Goal: Task Accomplishment & Management: Manage account settings

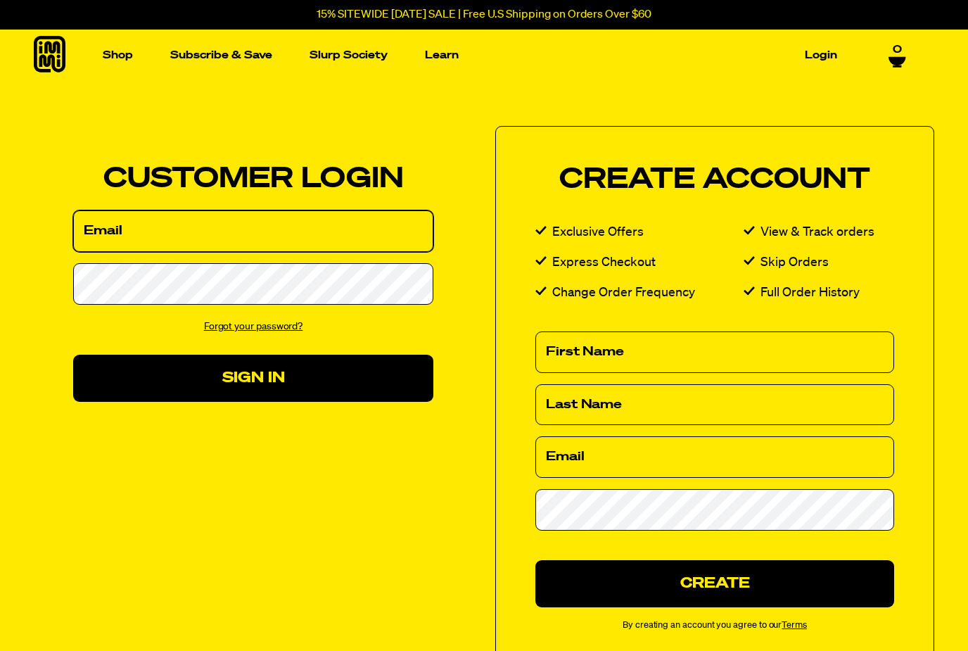
type input "mratkins316@gmail.com"
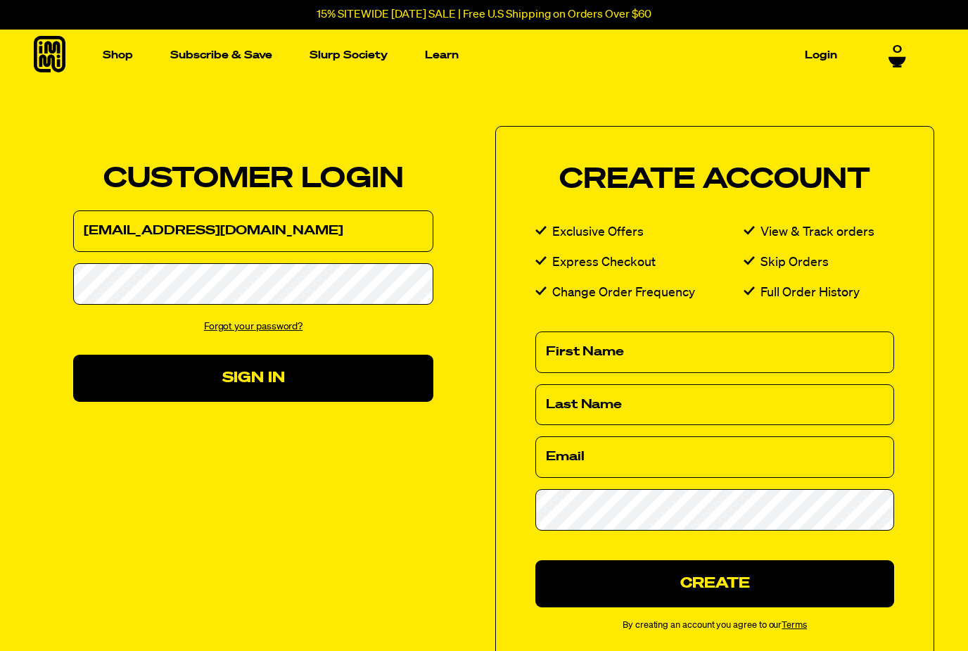
click at [253, 377] on button "Sign In" at bounding box center [253, 377] width 360 height 47
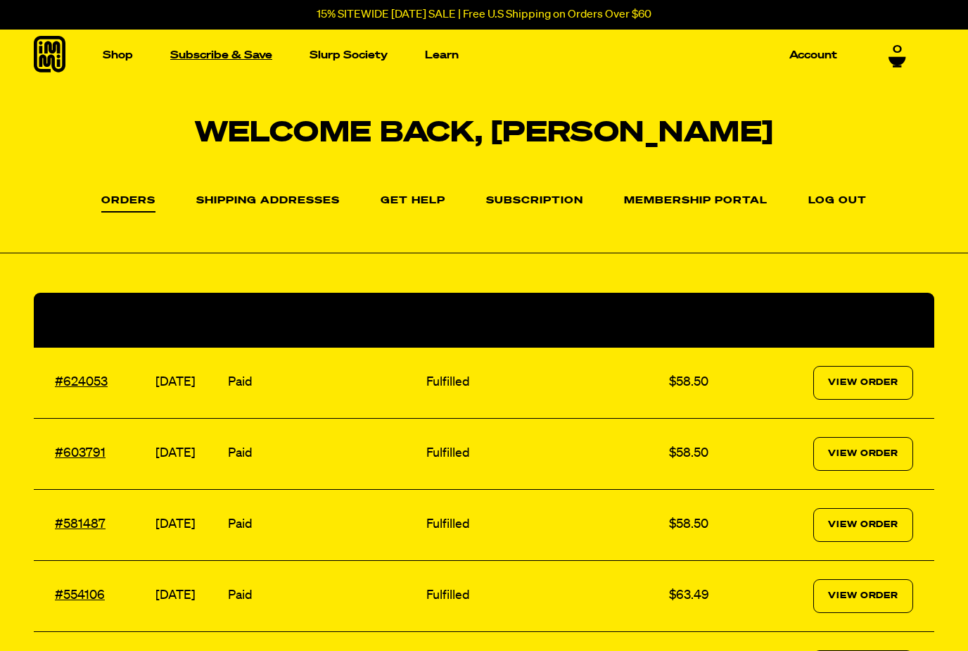
click at [224, 60] on link "Subscribe & Save" at bounding box center [221, 55] width 113 height 22
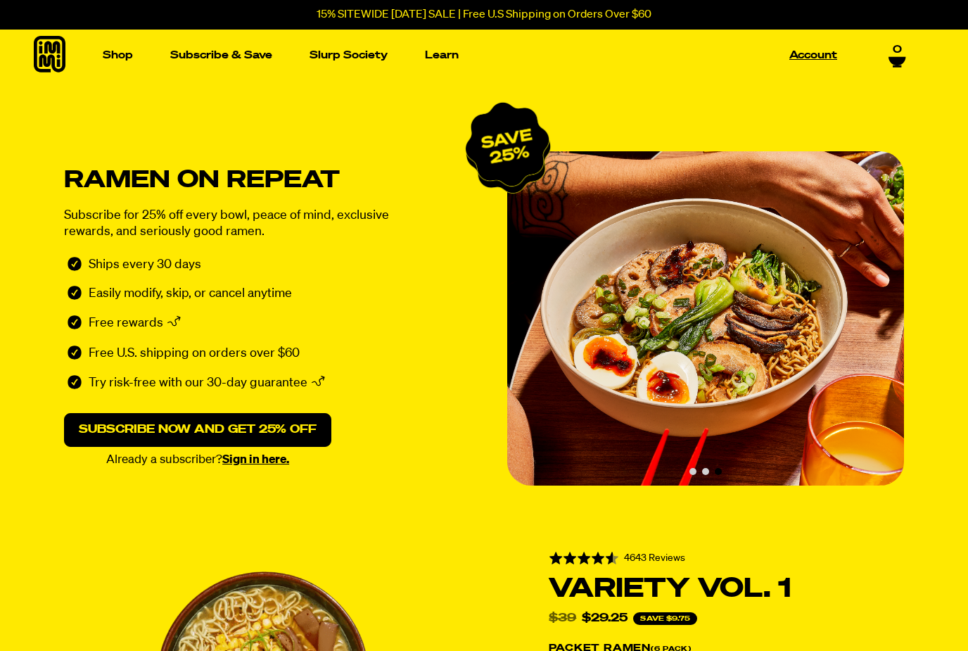
click at [819, 49] on link "Account" at bounding box center [812, 55] width 59 height 22
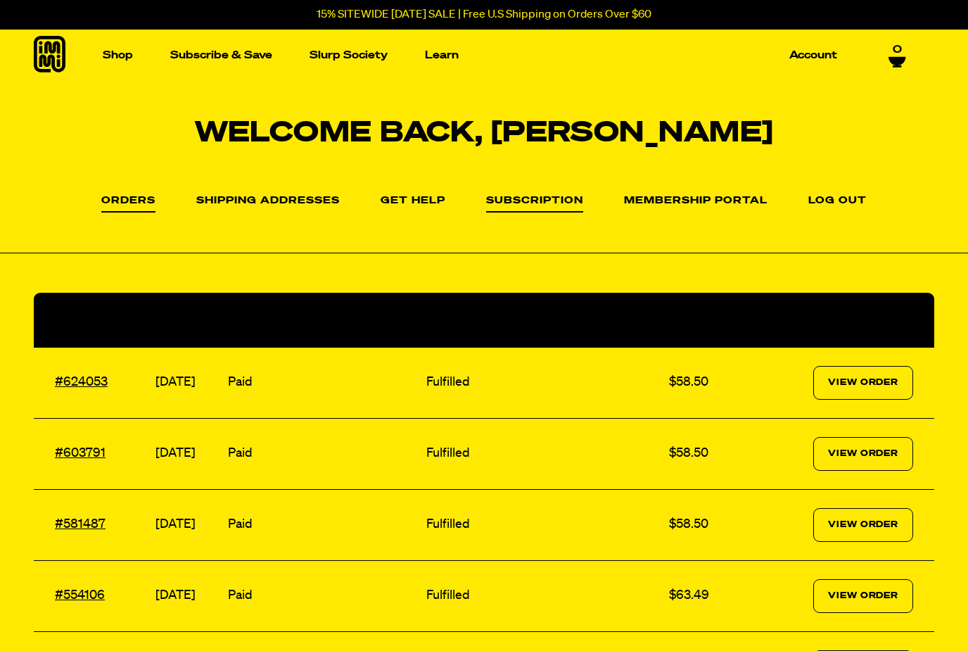
click at [561, 198] on link "Subscription" at bounding box center [534, 204] width 97 height 17
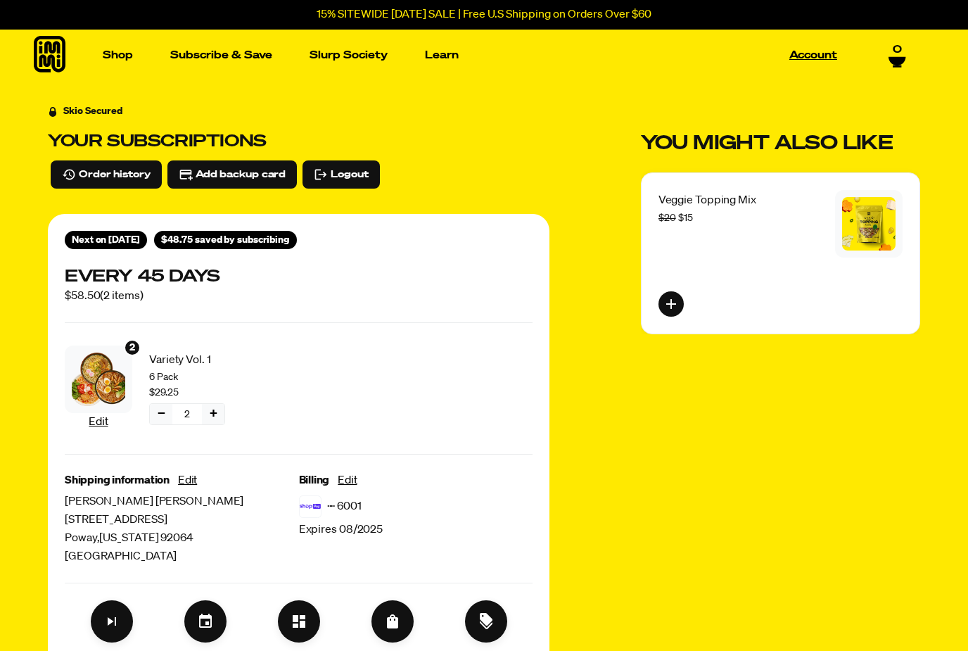
click at [814, 53] on link "Account" at bounding box center [812, 55] width 59 height 22
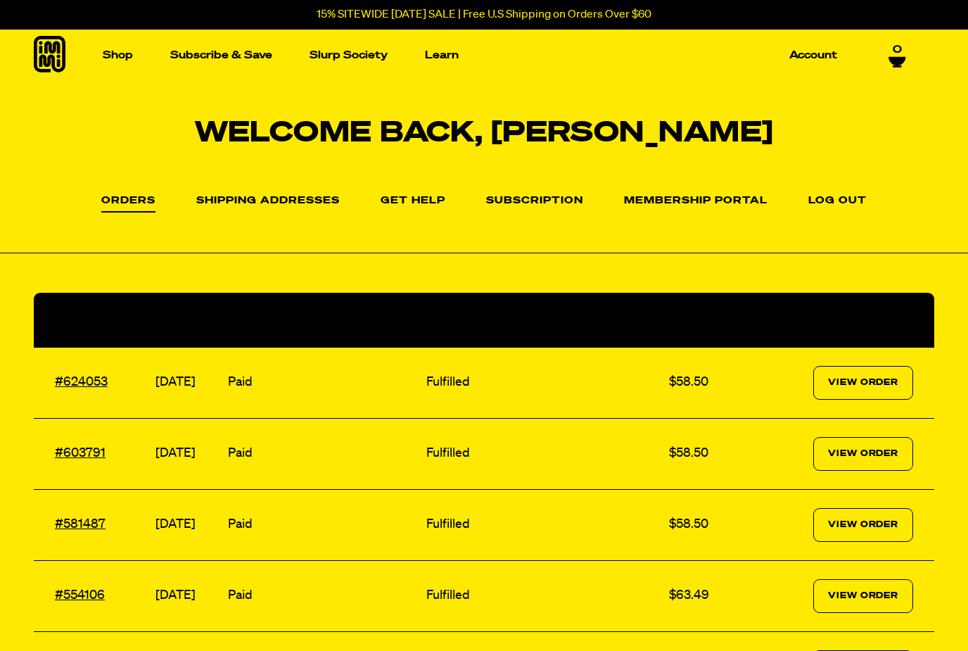
click at [897, 65] on icon at bounding box center [896, 61] width 17 height 8
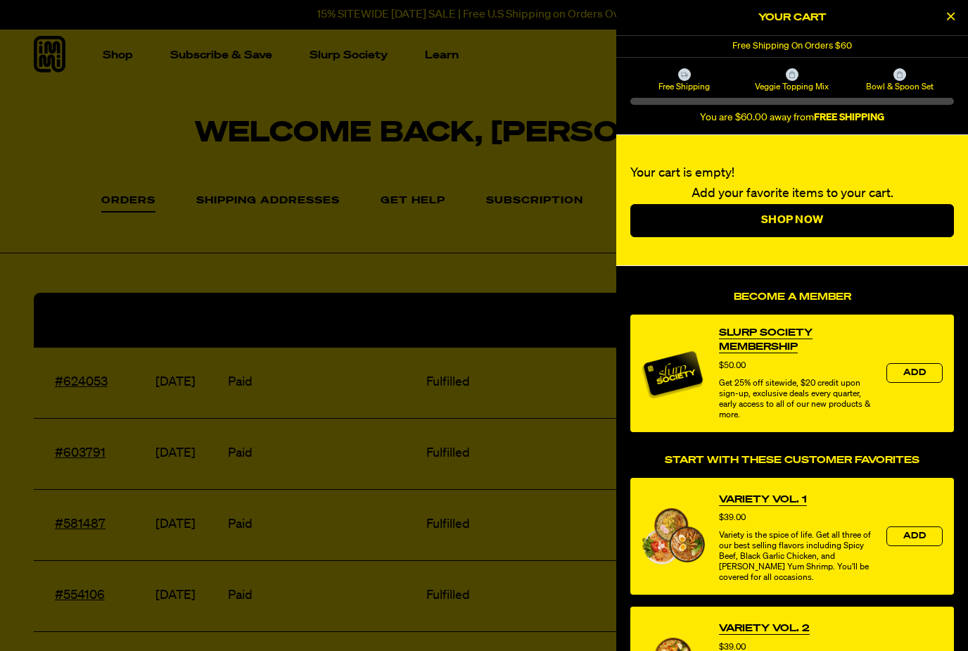
click at [954, 22] on icon "Close Cart" at bounding box center [951, 16] width 8 height 13
